Goal: Task Accomplishment & Management: Use online tool/utility

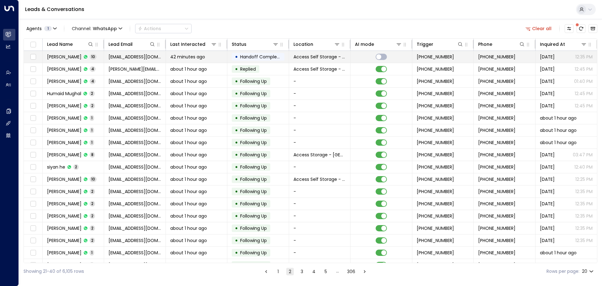
click at [103, 56] on td "[PERSON_NAME] 10" at bounding box center [73, 57] width 61 height 12
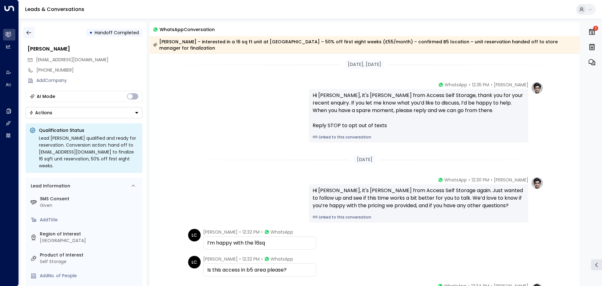
click at [31, 33] on icon "button" at bounding box center [29, 32] width 6 height 6
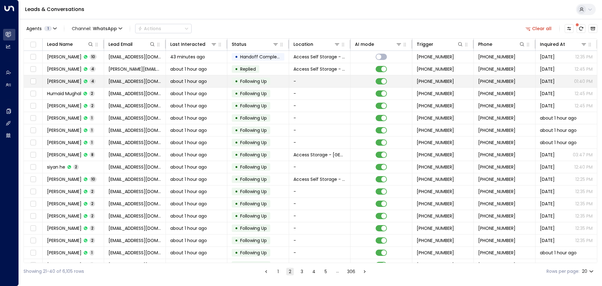
click at [98, 83] on td "[PERSON_NAME] 4" at bounding box center [73, 81] width 61 height 12
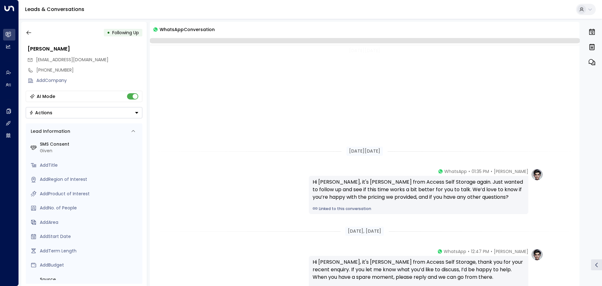
scroll to position [166, 0]
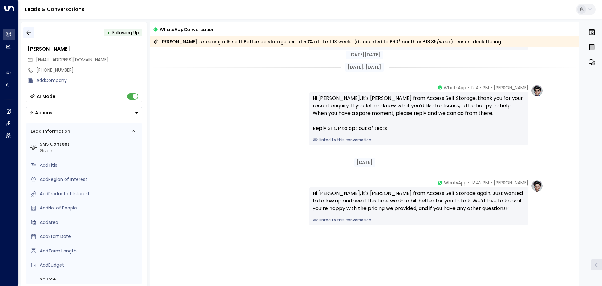
click at [31, 31] on icon "button" at bounding box center [29, 32] width 6 height 6
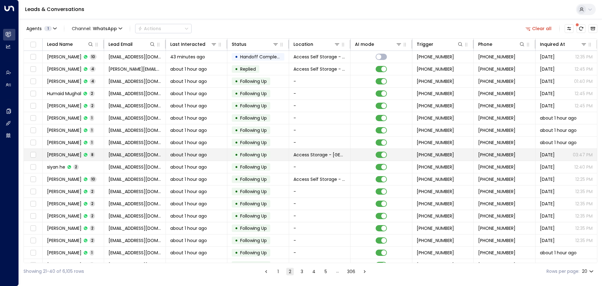
click at [96, 151] on td "[PERSON_NAME] 8" at bounding box center [73, 155] width 61 height 12
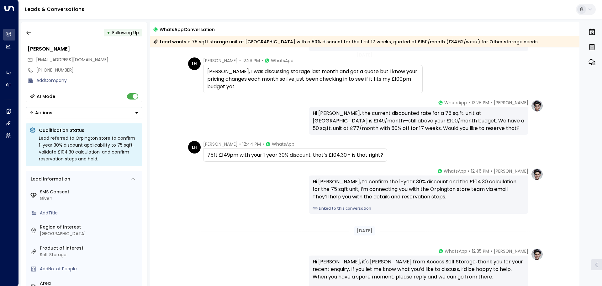
scroll to position [252, 0]
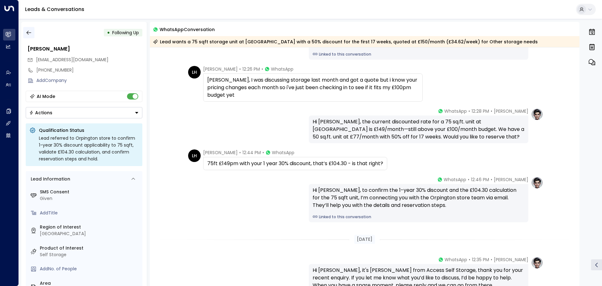
click at [29, 34] on icon "button" at bounding box center [29, 32] width 6 height 6
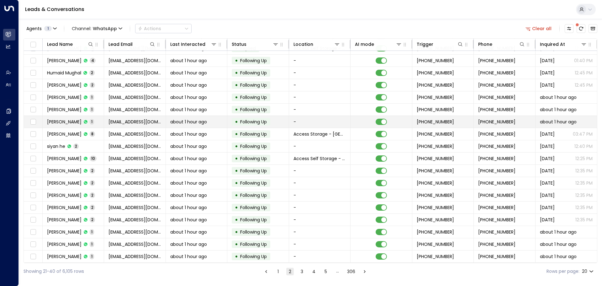
scroll to position [35, 0]
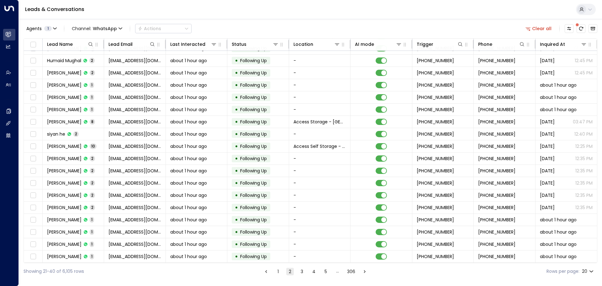
click at [589, 270] on body "Overview Leads & Conversations Leads & Conversations Analytics Analytics Agents…" at bounding box center [301, 139] width 602 height 279
click at [588, 270] on li "100" at bounding box center [588, 272] width 18 height 11
type input "***"
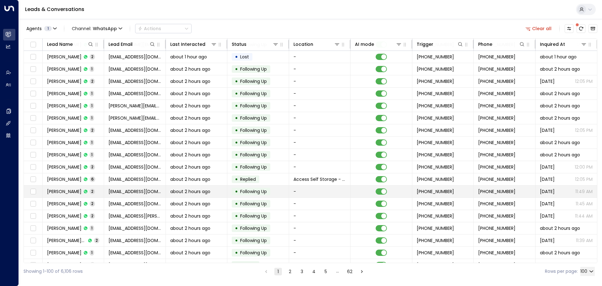
scroll to position [819, 0]
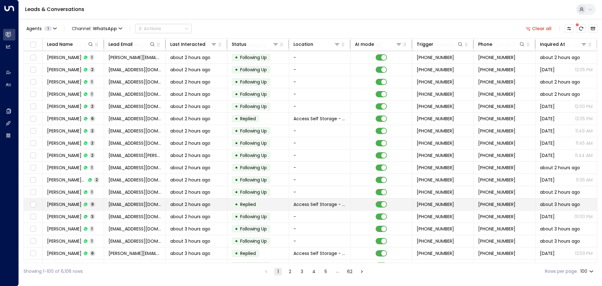
click at [220, 206] on div "about 2 hours ago" at bounding box center [196, 204] width 52 height 6
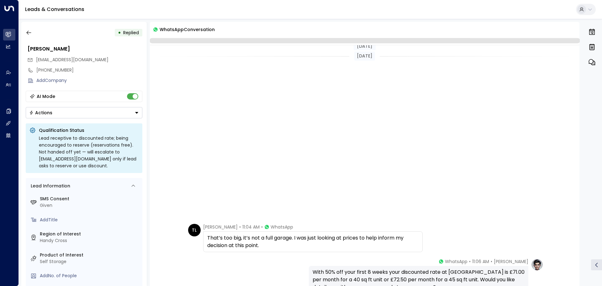
scroll to position [215, 0]
